Goal: Find specific page/section: Find specific page/section

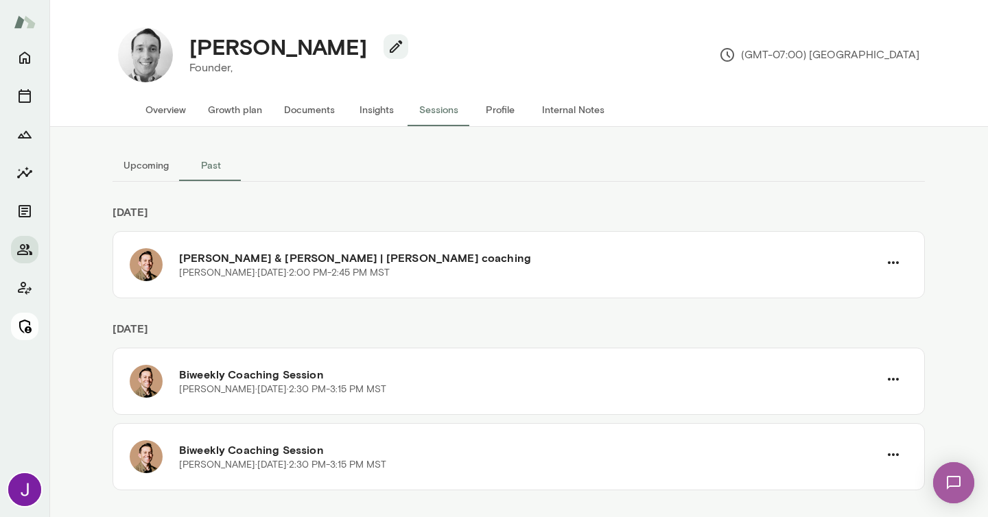
click at [30, 319] on icon "Manage" at bounding box center [24, 326] width 16 height 16
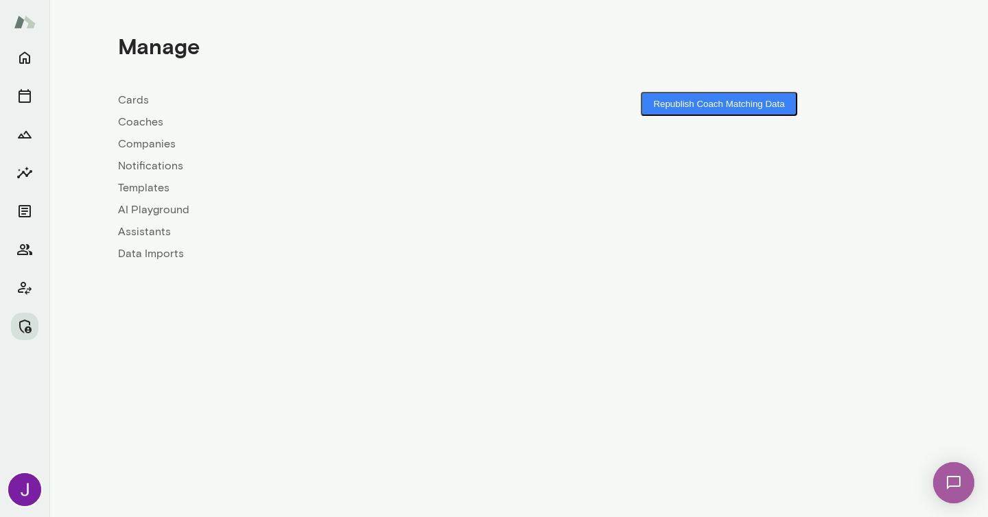
click at [145, 127] on link "Coaches" at bounding box center [318, 122] width 401 height 16
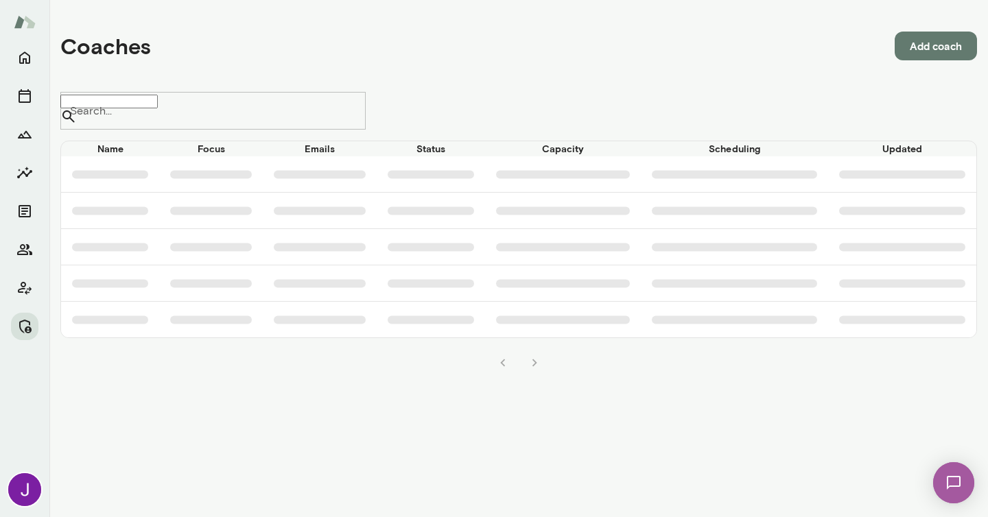
click at [141, 91] on div "Coaches Add coach Search... ​ Search... Name Focus Emails Status Capacity Sched…" at bounding box center [518, 194] width 939 height 388
click at [127, 108] on input "Search..." at bounding box center [108, 102] width 97 height 14
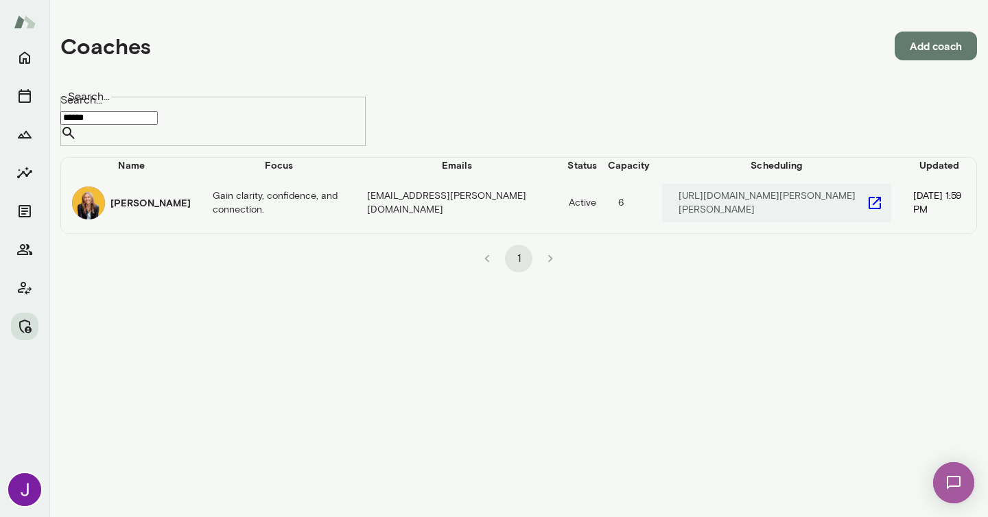
type input "******"
click at [867, 209] on icon "coaches table" at bounding box center [875, 203] width 16 height 16
